Goal: Task Accomplishment & Management: Manage account settings

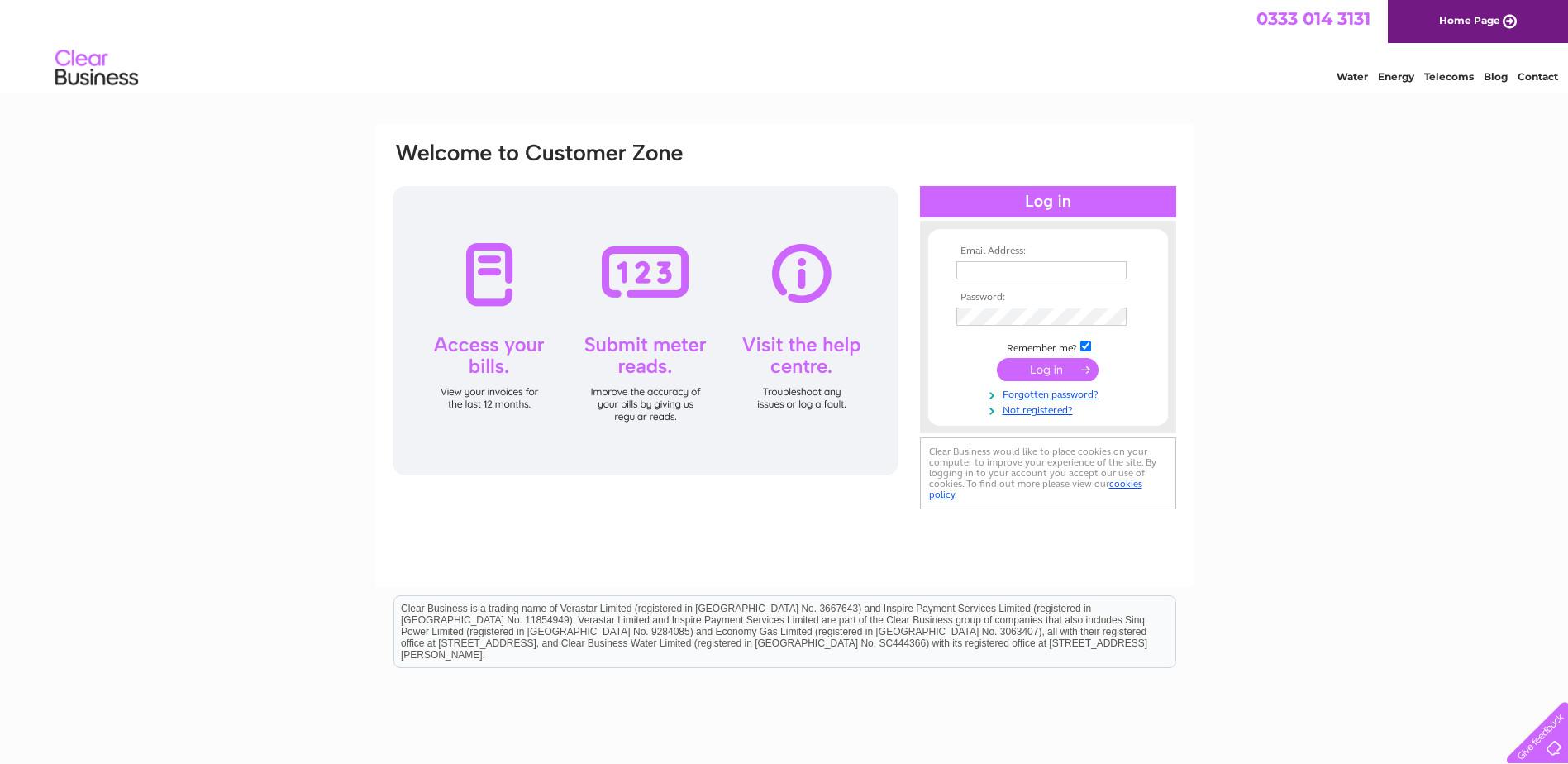
type input "[EMAIL_ADDRESS][DOMAIN_NAME]"
click at [1031, 361] on input "submit" at bounding box center [1048, 369] width 102 height 23
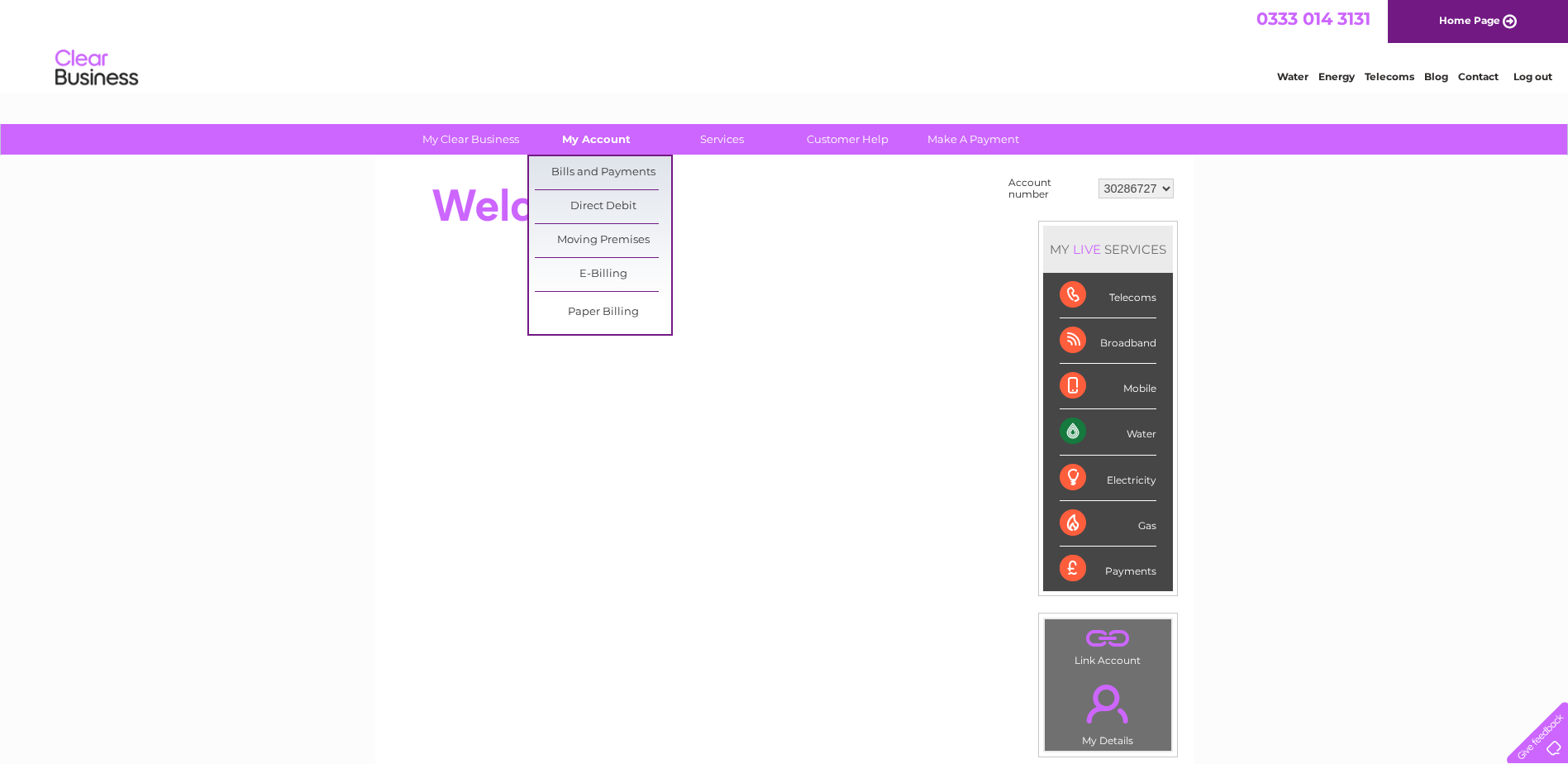
click at [585, 135] on link "My Account" at bounding box center [597, 139] width 136 height 31
click at [596, 167] on link "Bills and Payments" at bounding box center [603, 173] width 136 height 33
